Goal: Check status: Check status

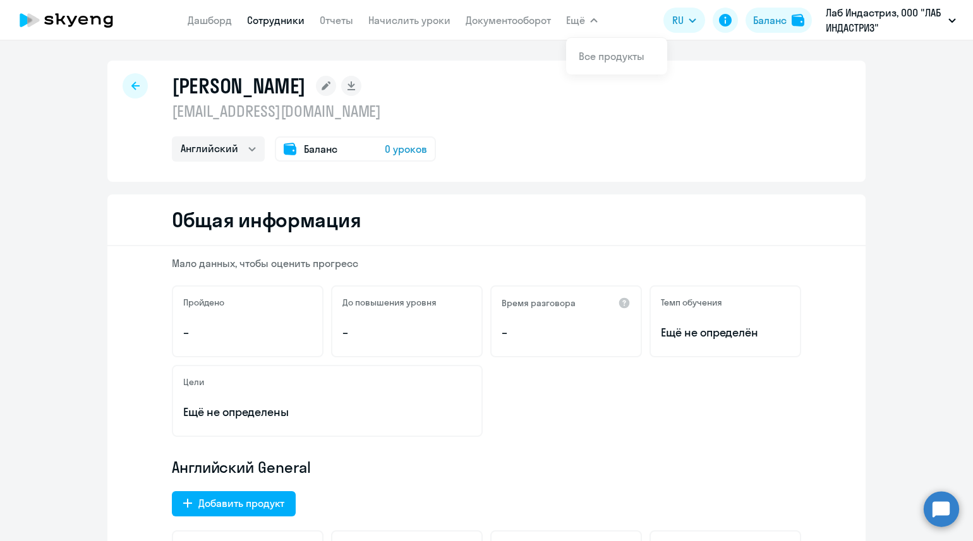
select select "english"
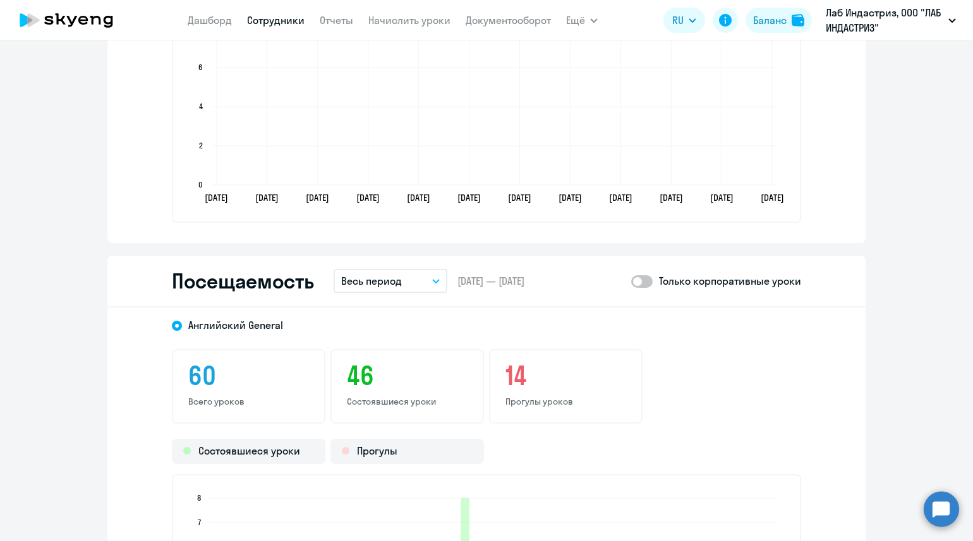
scroll to position [1421, 0]
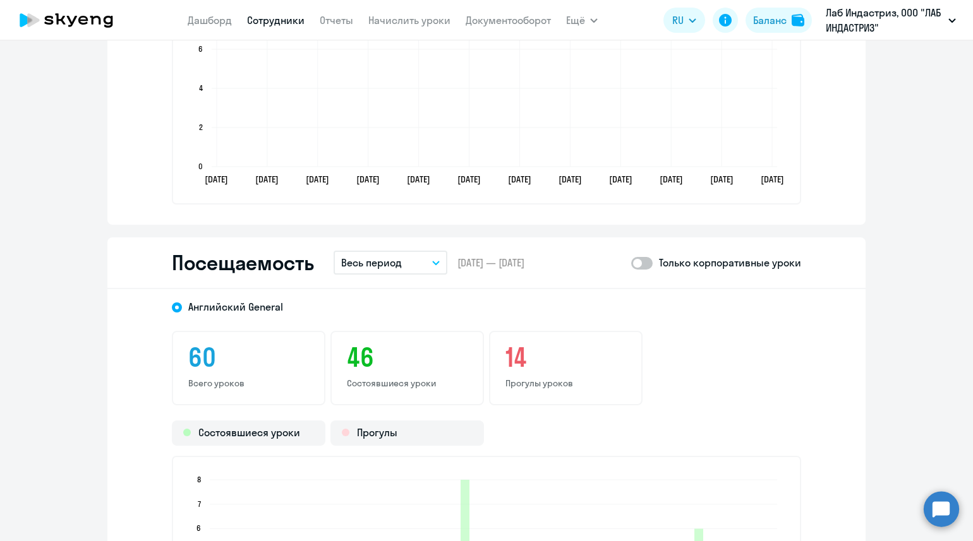
click at [435, 258] on button "Весь период" at bounding box center [391, 263] width 114 height 24
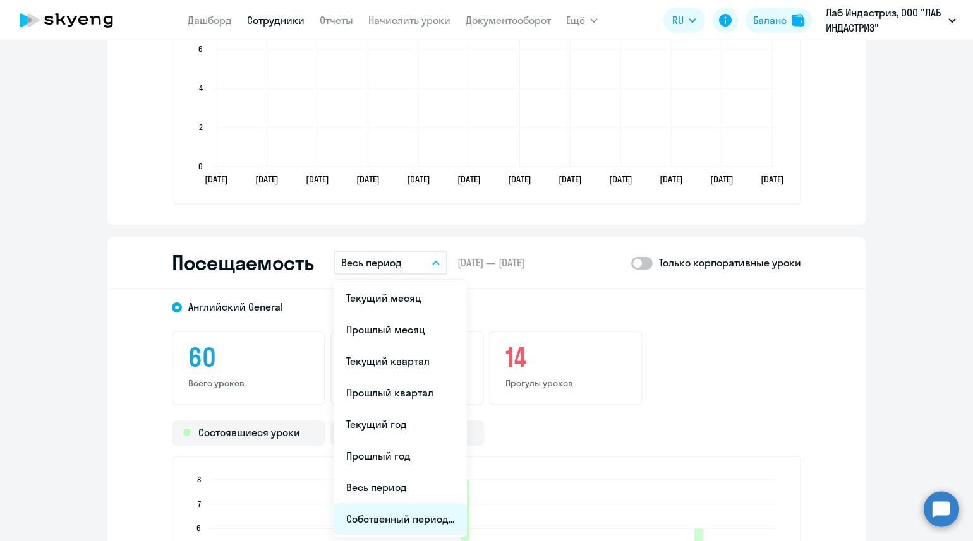
click at [385, 515] on li "Собственный период..." at bounding box center [400, 519] width 133 height 32
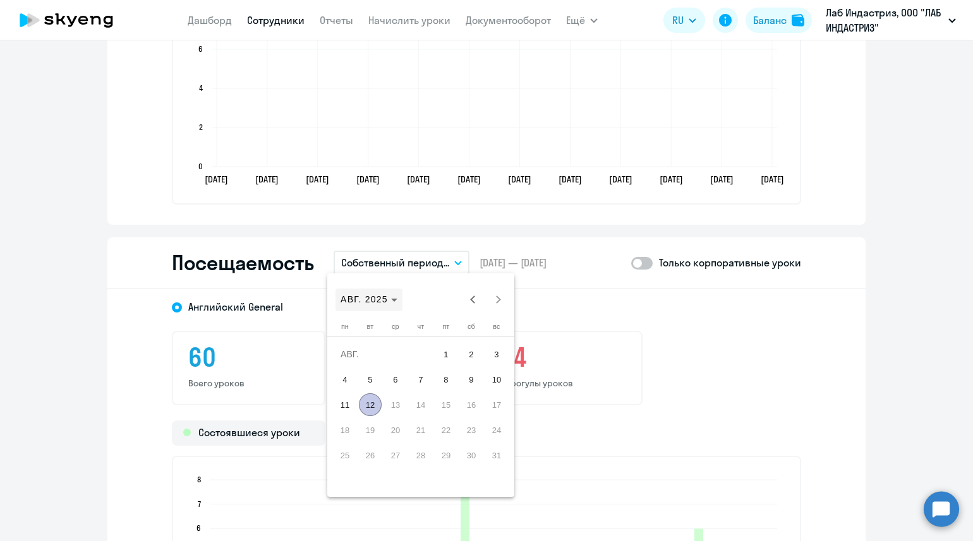
click at [390, 301] on span "АВГ. 2025" at bounding box center [369, 299] width 57 height 13
click at [443, 464] on span "2024" at bounding box center [443, 465] width 40 height 23
click at [486, 391] on span "АВГ." at bounding box center [487, 389] width 40 height 23
click at [442, 404] on span "16" at bounding box center [446, 405] width 23 height 23
click at [383, 303] on span "[DATE]" at bounding box center [362, 299] width 42 height 13
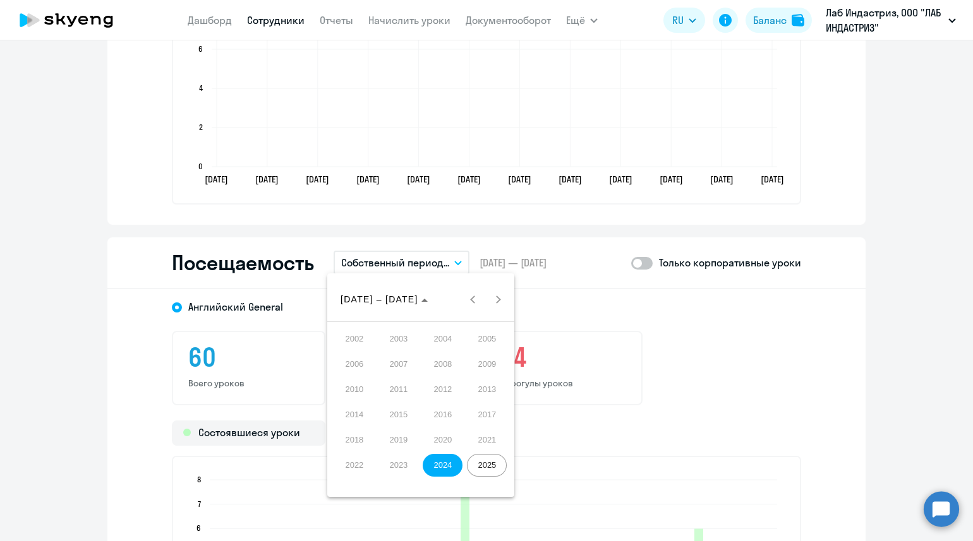
click at [499, 464] on span "2025" at bounding box center [487, 465] width 40 height 23
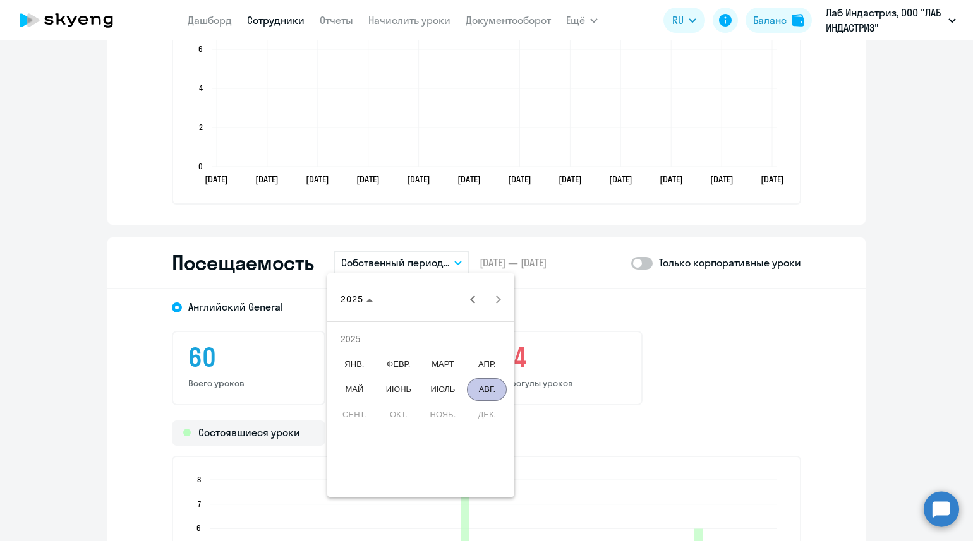
click at [452, 385] on span "ИЮЛЬ" at bounding box center [443, 389] width 40 height 23
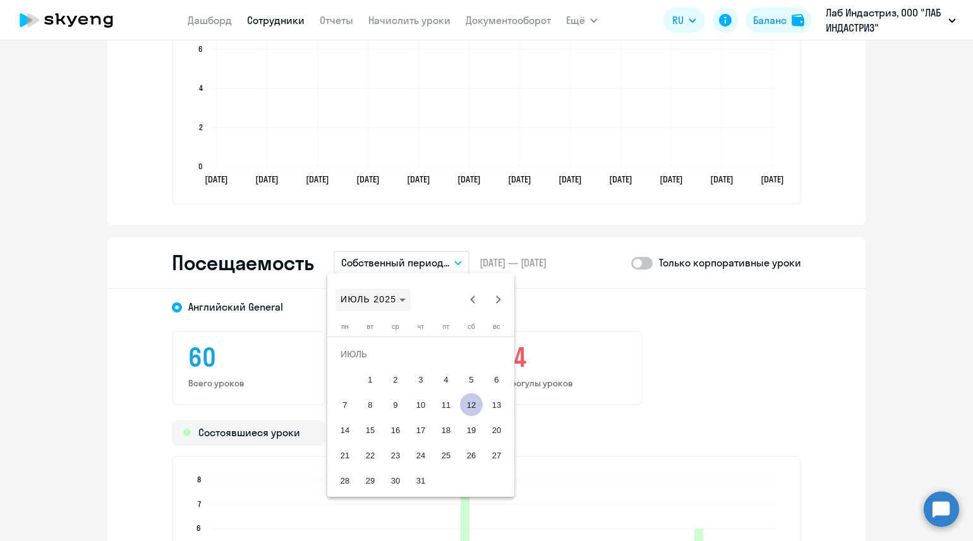
click at [399, 296] on span "ИЮЛЬ 2025" at bounding box center [373, 299] width 65 height 13
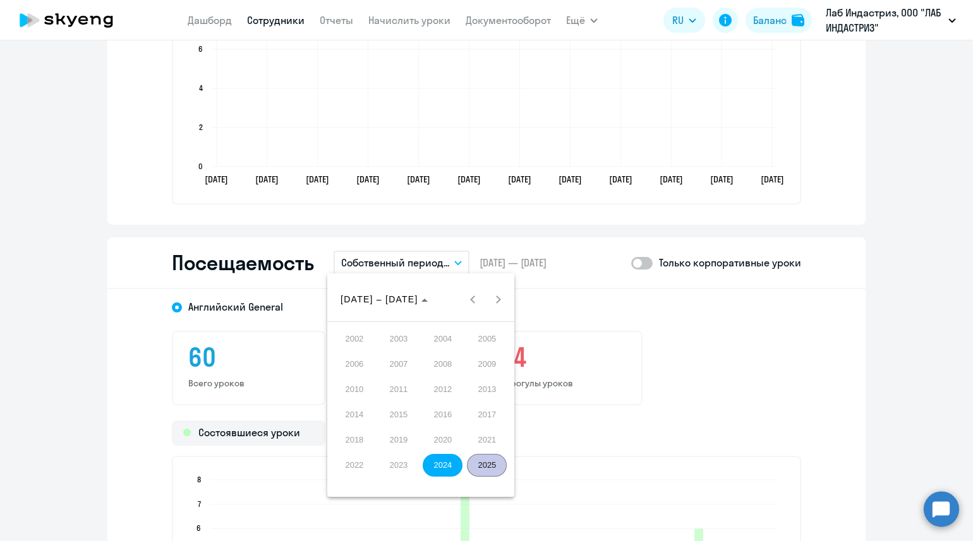
click at [485, 462] on span "2025" at bounding box center [487, 465] width 40 height 23
click at [411, 389] on span "ИЮНЬ" at bounding box center [398, 389] width 40 height 23
click at [341, 483] on span "30" at bounding box center [345, 480] width 23 height 23
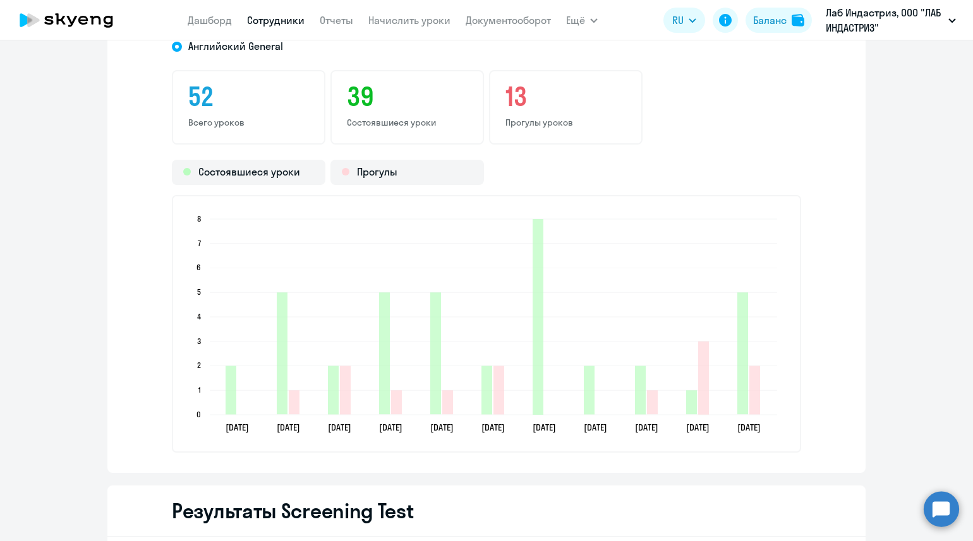
scroll to position [1658, 0]
